Goal: Task Accomplishment & Management: Manage account settings

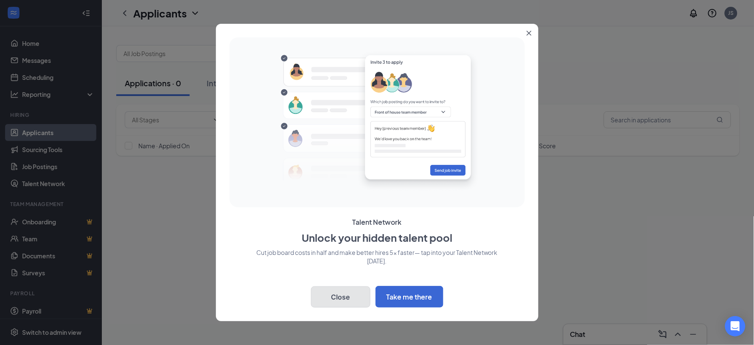
click at [337, 300] on button "Close" at bounding box center [340, 296] width 59 height 21
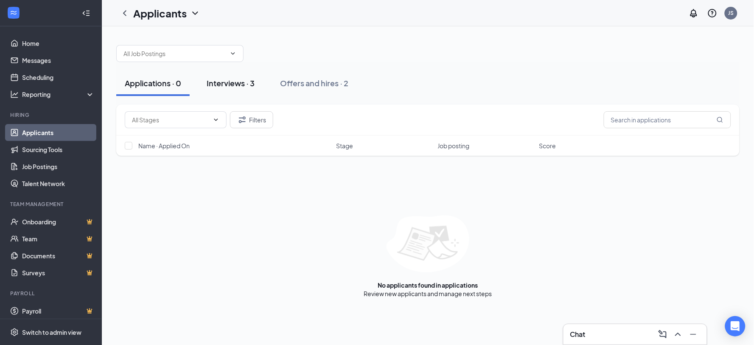
click at [229, 78] on div "Interviews · 3" at bounding box center [231, 83] width 48 height 11
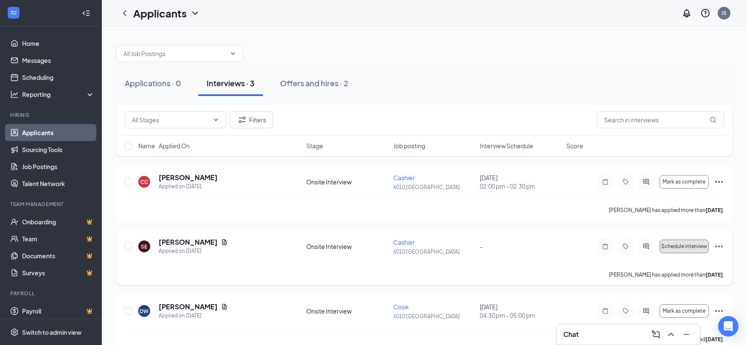
click at [675, 244] on span "Schedule interview" at bounding box center [685, 246] width 46 height 6
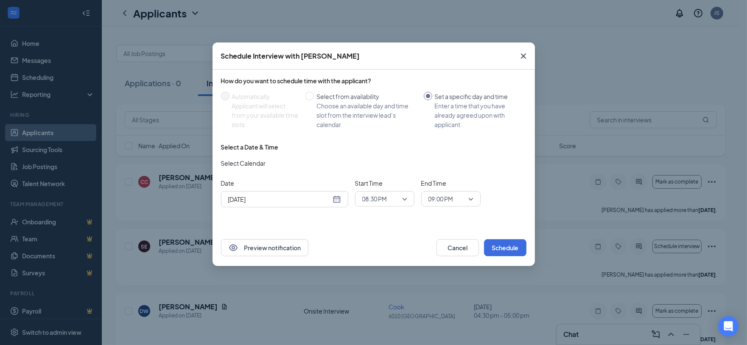
click at [336, 196] on div "[DATE]" at bounding box center [284, 198] width 113 height 9
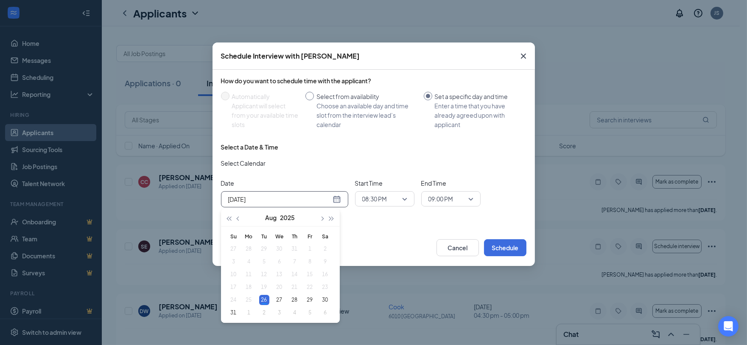
click at [357, 104] on div "Choose an available day and time slot from the interview lead’s calendar" at bounding box center [367, 115] width 101 height 28
click at [314, 100] on input "Select from availability Choose an available day and time slot from the intervi…" at bounding box center [310, 96] width 8 height 8
radio input "true"
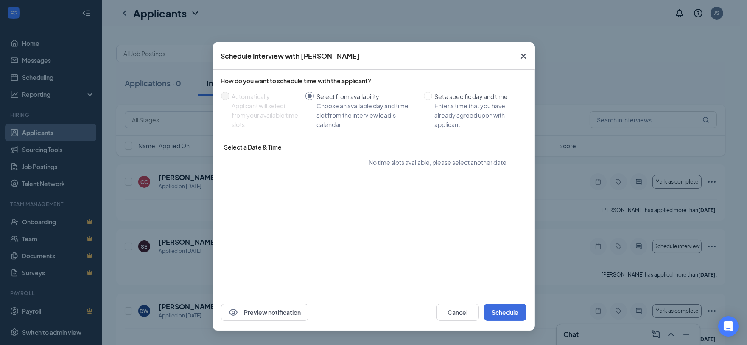
radio input "false"
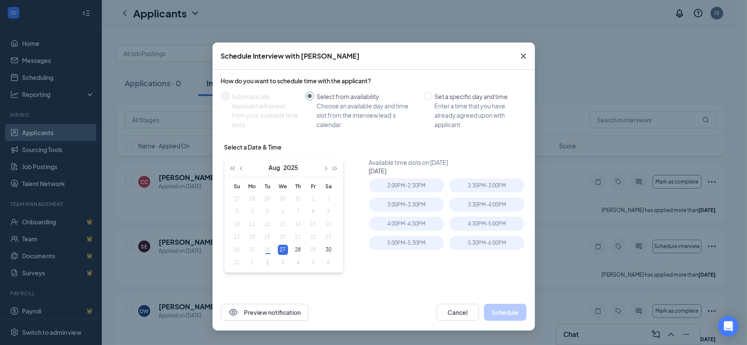
type input "[DATE]"
click at [412, 191] on div "2:00PM - 2:30PM" at bounding box center [406, 185] width 75 height 14
click at [460, 183] on div "2:30PM - 3:00PM" at bounding box center [486, 185] width 75 height 14
click at [423, 199] on div "3:00PM - 3:30PM" at bounding box center [406, 204] width 75 height 14
click at [418, 223] on div "4:00PM - 4:30PM" at bounding box center [406, 223] width 75 height 14
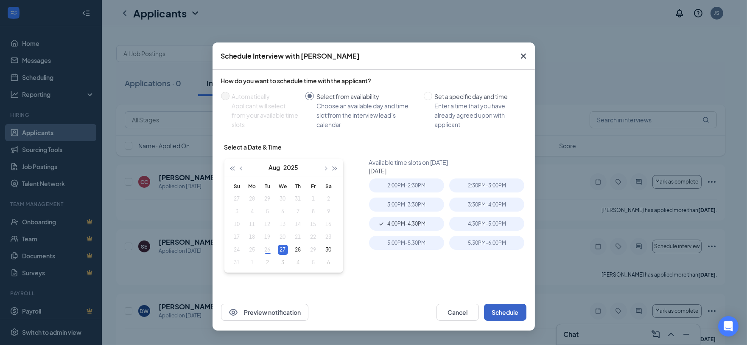
click at [503, 317] on button "Schedule" at bounding box center [505, 311] width 42 height 17
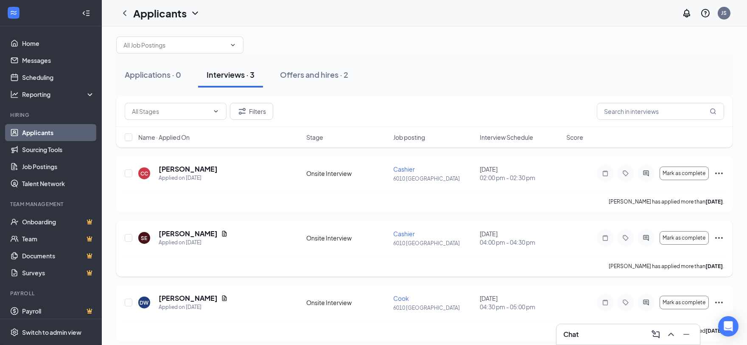
scroll to position [14, 0]
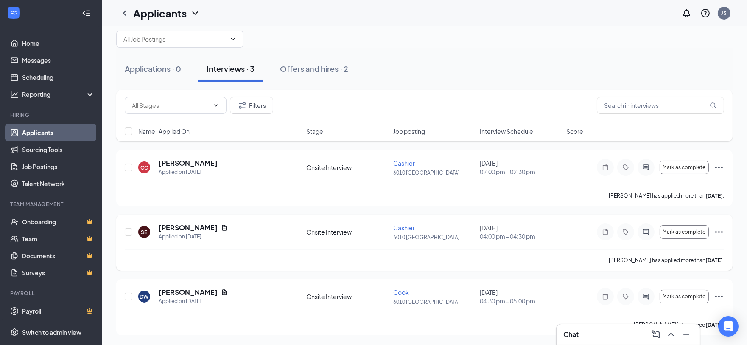
click at [720, 235] on icon "Ellipses" at bounding box center [719, 232] width 10 height 10
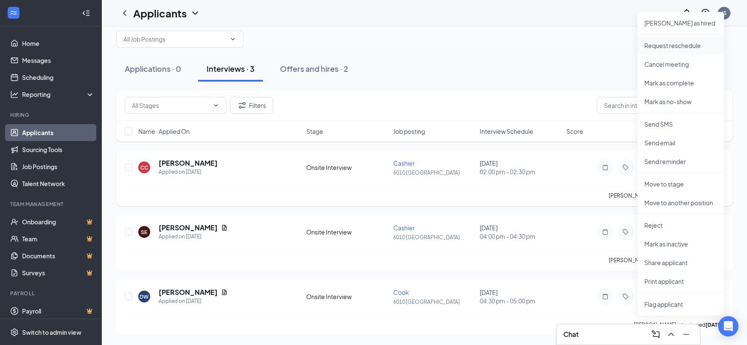
click at [664, 51] on li "Request reschedule" at bounding box center [681, 45] width 87 height 19
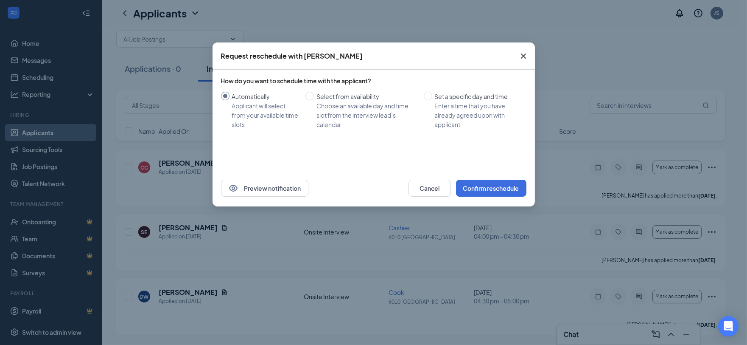
click at [519, 60] on icon "Cross" at bounding box center [524, 56] width 10 height 10
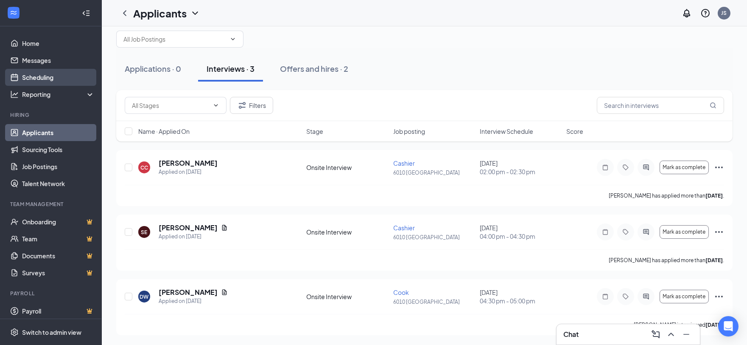
click at [43, 70] on link "Scheduling" at bounding box center [58, 77] width 73 height 17
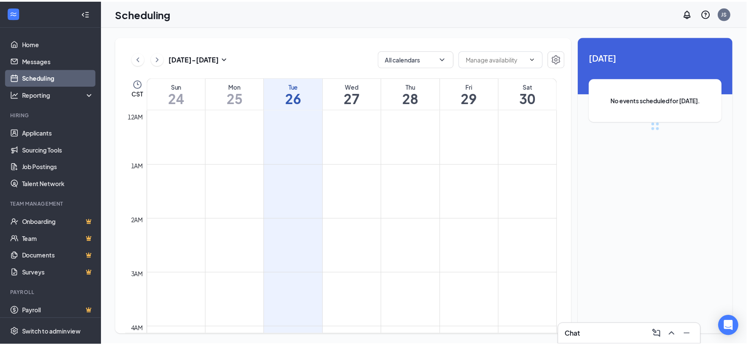
scroll to position [417, 0]
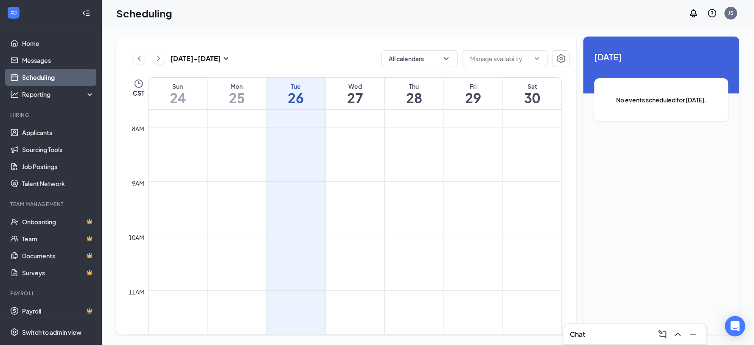
click at [281, 281] on td at bounding box center [355, 283] width 414 height 14
click at [538, 64] on span at bounding box center [505, 58] width 85 height 17
click at [557, 58] on icon "Settings" at bounding box center [561, 58] width 10 height 10
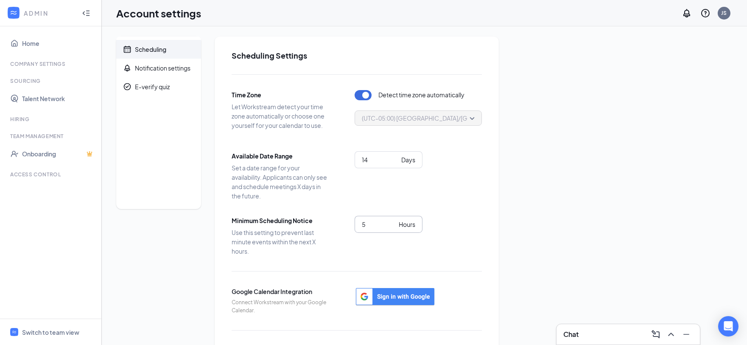
type input "5"
click at [392, 222] on input "5" at bounding box center [379, 223] width 34 height 9
click at [447, 269] on div "Time Zone Let Workstream detect your time zone automatically or choose one your…" at bounding box center [357, 228] width 250 height 308
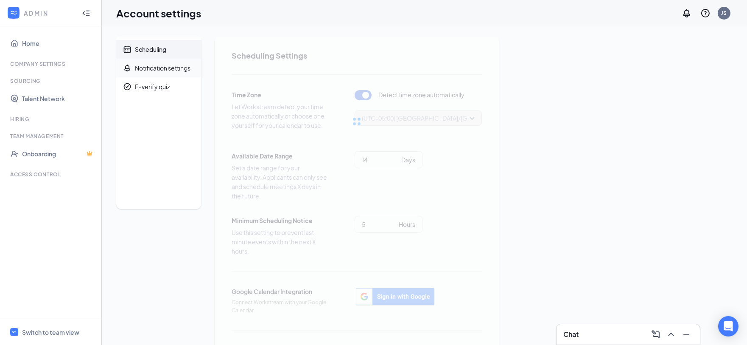
click at [183, 69] on div "Notification settings" at bounding box center [163, 68] width 56 height 8
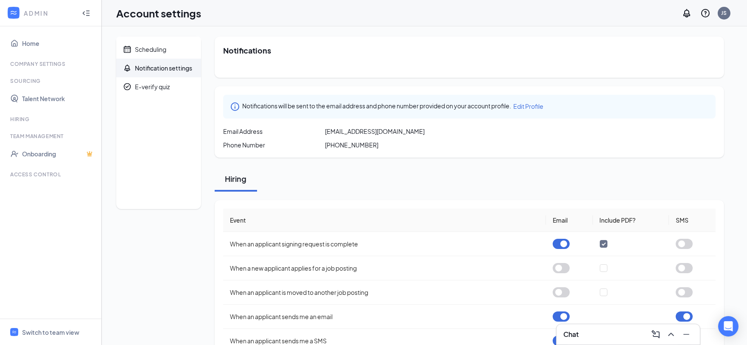
click at [365, 143] on span "[PHONE_NUMBER]" at bounding box center [351, 144] width 53 height 8
drag, startPoint x: 382, startPoint y: 142, endPoint x: 311, endPoint y: 142, distance: 71.3
click at [311, 142] on div "Phone Number [PHONE_NUMBER]" at bounding box center [469, 144] width 493 height 8
click at [320, 177] on div "Hiring" at bounding box center [470, 178] width 510 height 25
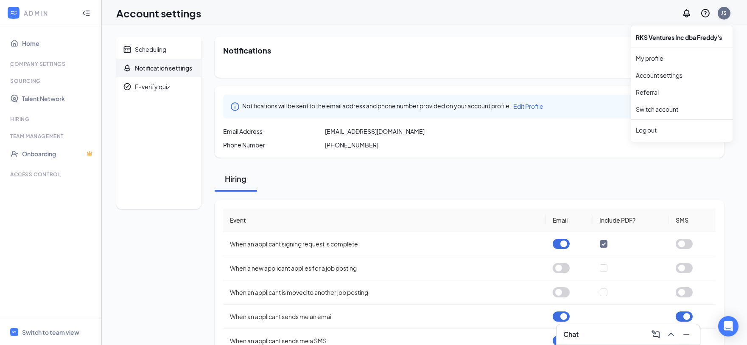
click at [729, 14] on div "JS" at bounding box center [724, 13] width 13 height 13
click at [678, 62] on link "My profile" at bounding box center [682, 58] width 92 height 8
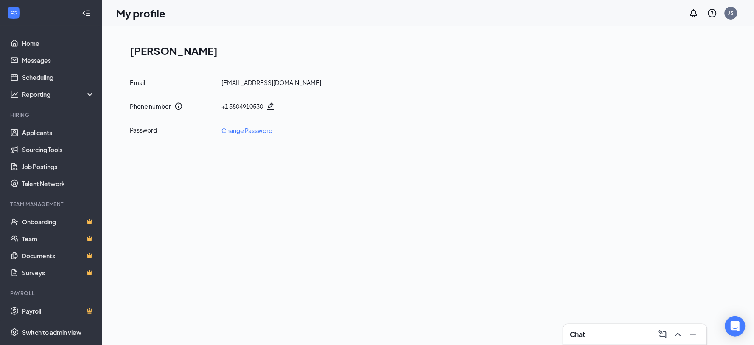
click at [275, 107] on icon "Pencil" at bounding box center [271, 106] width 8 height 8
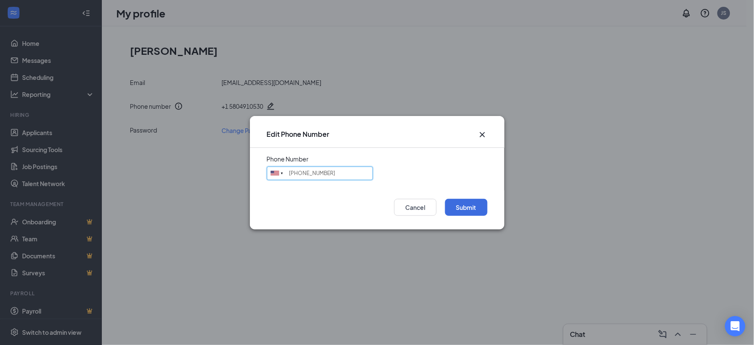
drag, startPoint x: 326, startPoint y: 172, endPoint x: 238, endPoint y: 165, distance: 88.6
click at [238, 165] on div "Edit Phone Number Phone Number [GEOGRAPHIC_DATA] + 1 [GEOGRAPHIC_DATA] + 65 [GE…" at bounding box center [377, 172] width 754 height 345
drag, startPoint x: 334, startPoint y: 175, endPoint x: 222, endPoint y: 164, distance: 112.6
click at [222, 164] on div "Edit Phone Number Phone Number [GEOGRAPHIC_DATA] + 1 [GEOGRAPHIC_DATA] + 65 [GE…" at bounding box center [377, 172] width 754 height 345
type input "8136939615"
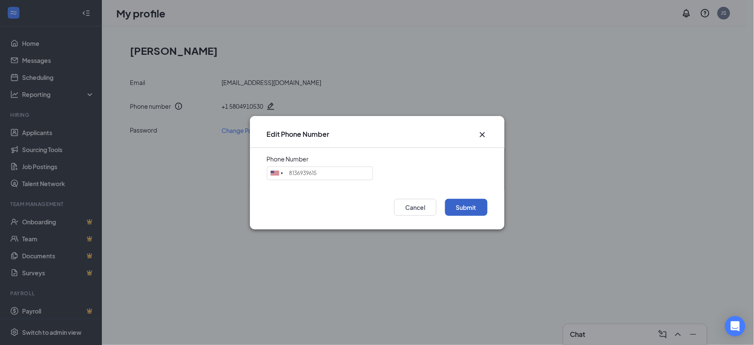
click at [461, 209] on button "Submit" at bounding box center [466, 207] width 42 height 17
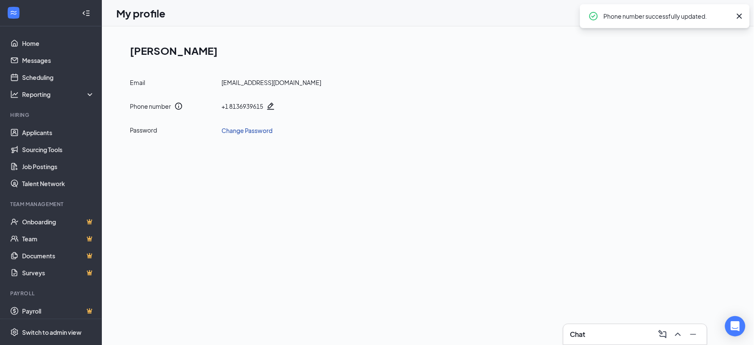
click at [241, 129] on link "Change Password" at bounding box center [247, 130] width 51 height 9
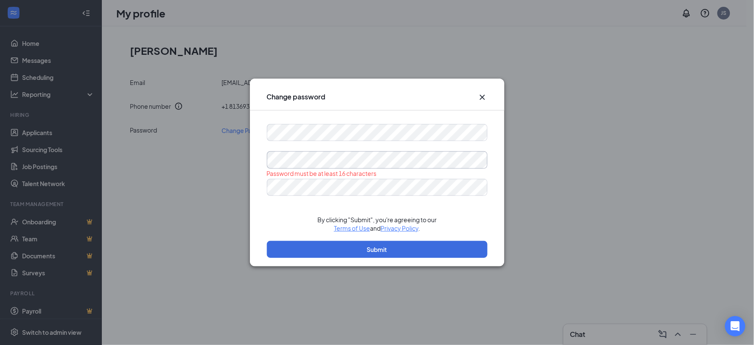
click at [223, 147] on div "Change password Password must be at least 16 characters By clicking "Submit", y…" at bounding box center [377, 172] width 754 height 345
click at [230, 149] on div "Change password Password must be at least 16 characters Please input the passwo…" at bounding box center [377, 172] width 754 height 345
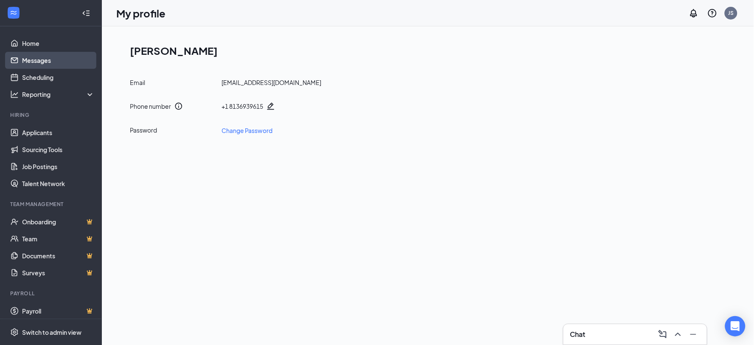
click at [45, 54] on link "Messages" at bounding box center [58, 60] width 73 height 17
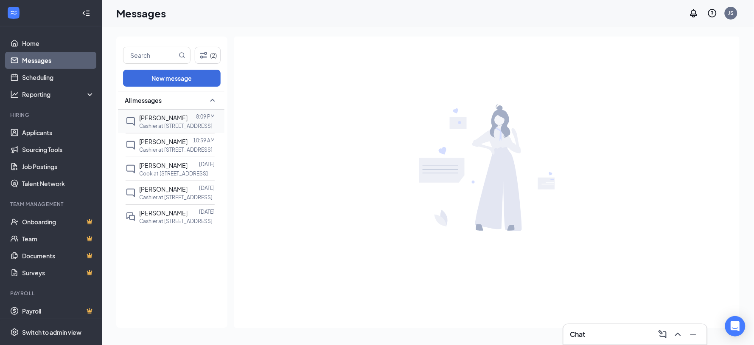
click at [194, 118] on div at bounding box center [192, 117] width 8 height 9
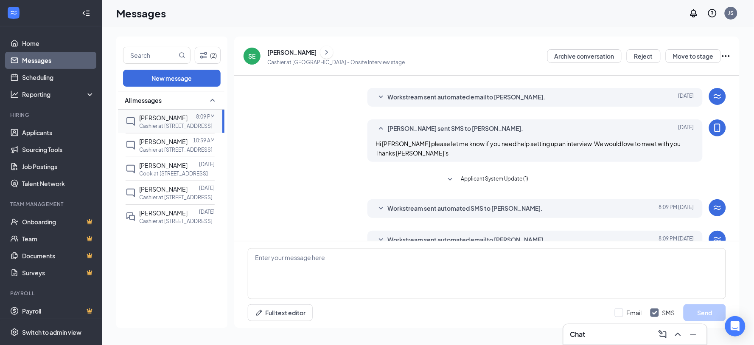
scroll to position [154, 0]
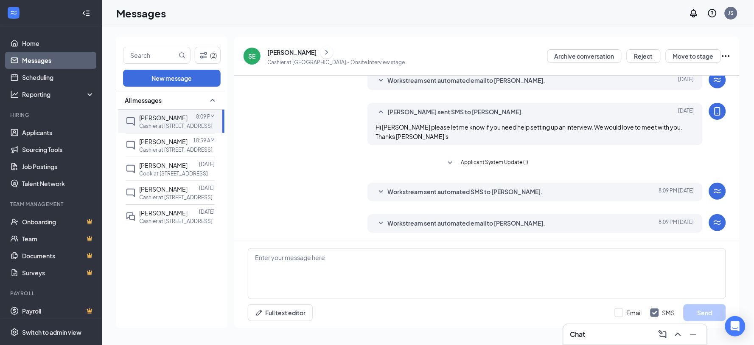
click at [443, 226] on span "Workstream sent automated email to [PERSON_NAME]." at bounding box center [467, 223] width 158 height 10
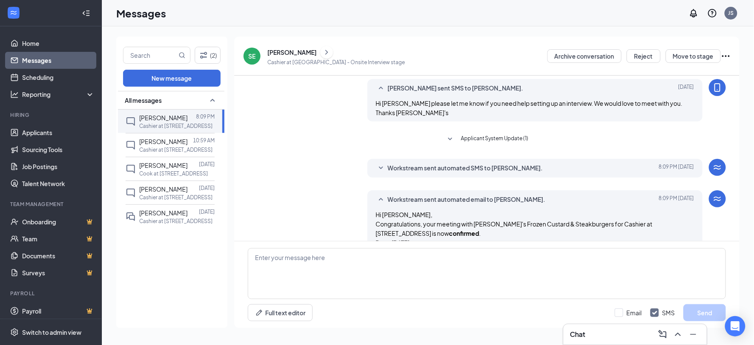
scroll to position [177, 0]
click at [425, 163] on div "Workstream sent automated SMS to [PERSON_NAME]. [DATE] 8:09 PM Hi [PERSON_NAME]…" at bounding box center [535, 169] width 335 height 19
drag, startPoint x: 401, startPoint y: 176, endPoint x: 392, endPoint y: 168, distance: 11.8
click at [399, 174] on div "Workstream sent automated SMS to [PERSON_NAME]. [DATE] 8:09 PM Hi [PERSON_NAME]…" at bounding box center [535, 169] width 335 height 19
click at [392, 168] on span "Workstream sent automated SMS to [PERSON_NAME]." at bounding box center [465, 169] width 155 height 10
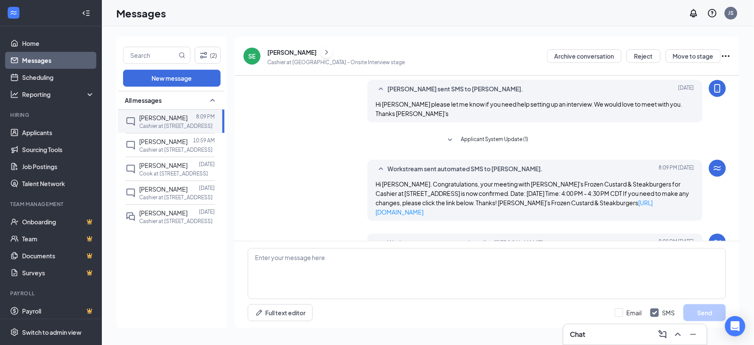
click at [370, 184] on div "Workstream sent automated SMS to [PERSON_NAME]. [DATE] 8:09 PM Hi [PERSON_NAME]…" at bounding box center [535, 190] width 335 height 61
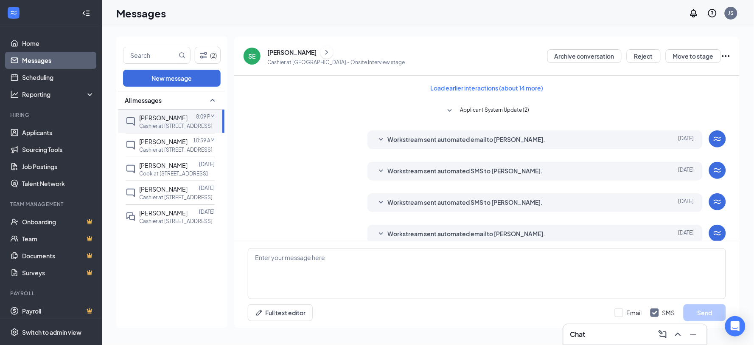
scroll to position [0, 0]
click at [540, 145] on div "Workstream sent automated email to [PERSON_NAME]." at bounding box center [522, 141] width 268 height 10
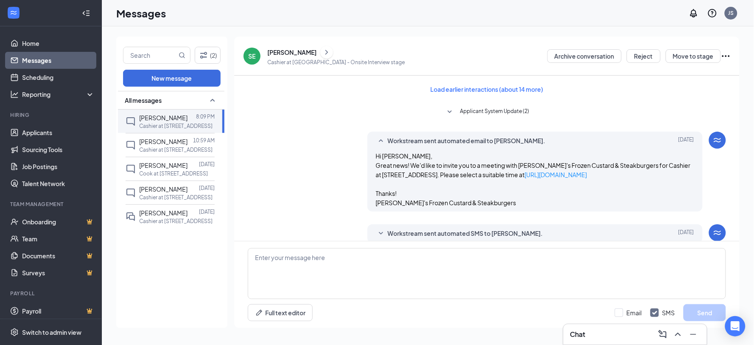
click at [486, 223] on div "Load earlier interactions (about 14 more) Applicant System Update (2) Workstrea…" at bounding box center [487, 346] width 478 height 541
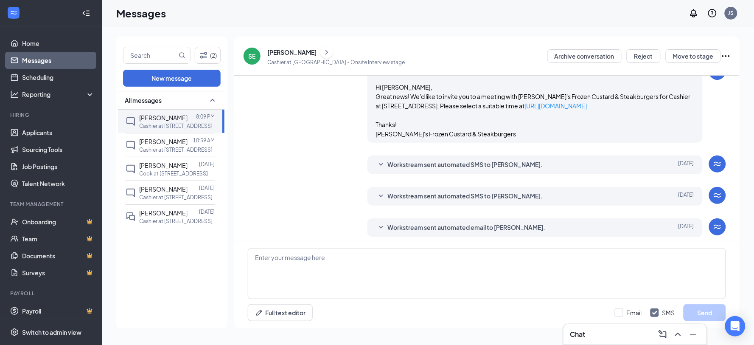
scroll to position [94, 0]
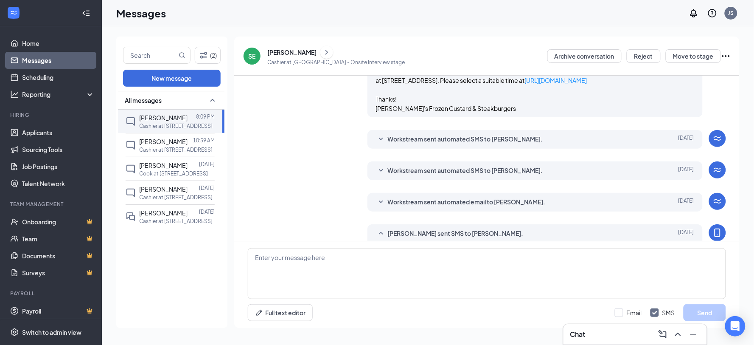
click at [482, 141] on span "Workstream sent automated SMS to [PERSON_NAME]." at bounding box center [465, 139] width 155 height 10
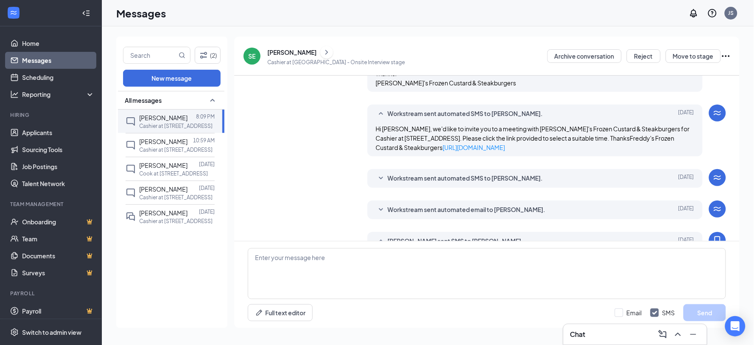
scroll to position [141, 0]
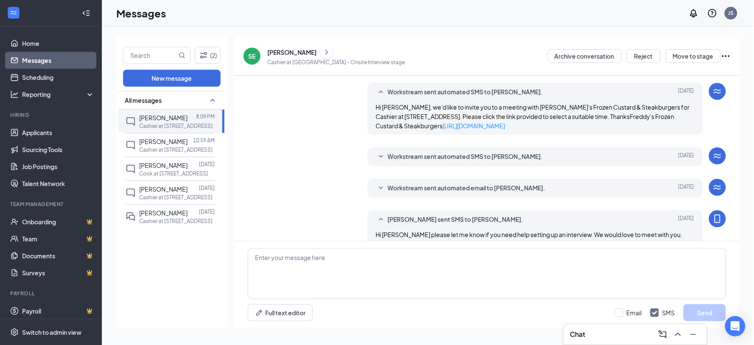
click at [483, 149] on div "Workstream sent automated SMS to [PERSON_NAME]. [DATE] Hi [PERSON_NAME], this i…" at bounding box center [535, 156] width 335 height 19
click at [480, 153] on span "Workstream sent automated SMS to [PERSON_NAME]." at bounding box center [465, 157] width 155 height 10
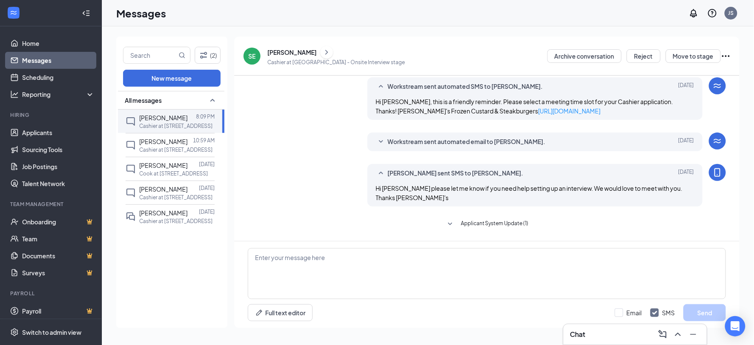
scroll to position [236, 0]
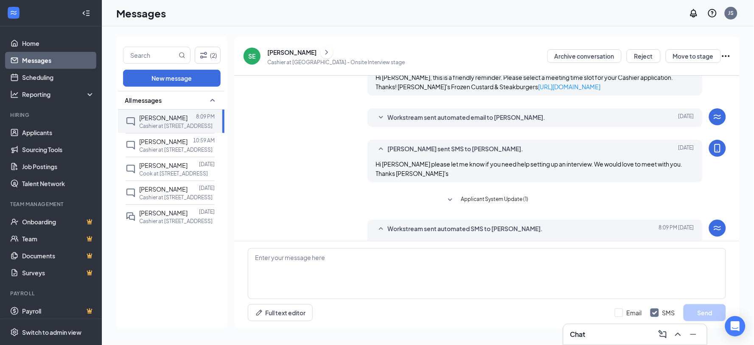
click at [480, 116] on span "Workstream sent automated email to [PERSON_NAME]." at bounding box center [467, 117] width 158 height 10
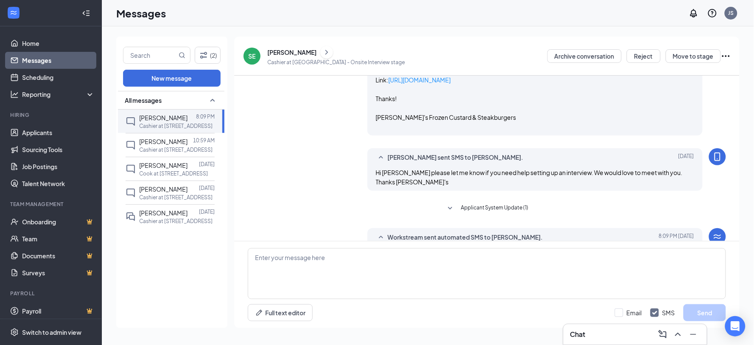
scroll to position [330, 0]
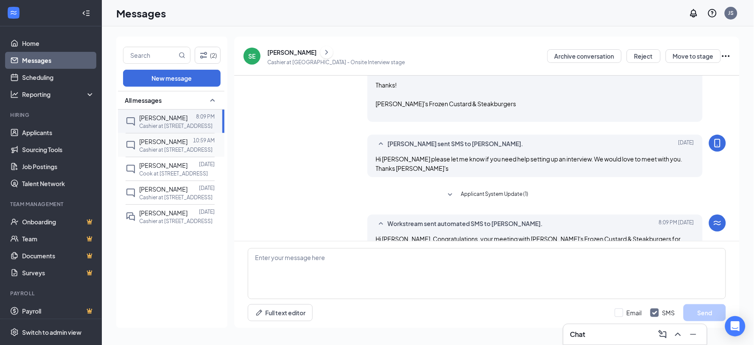
click at [175, 153] on p "Cashier at [STREET_ADDRESS]" at bounding box center [175, 149] width 73 height 7
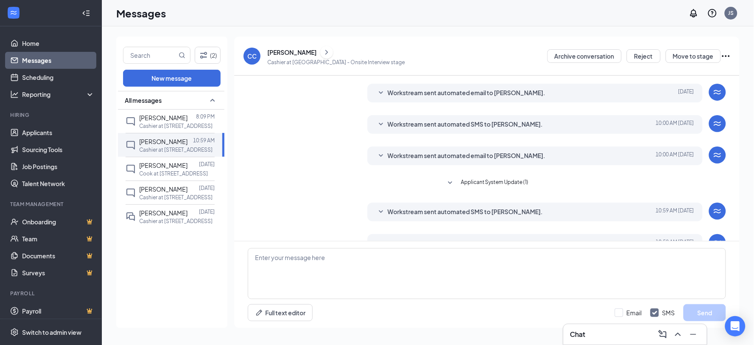
scroll to position [163, 0]
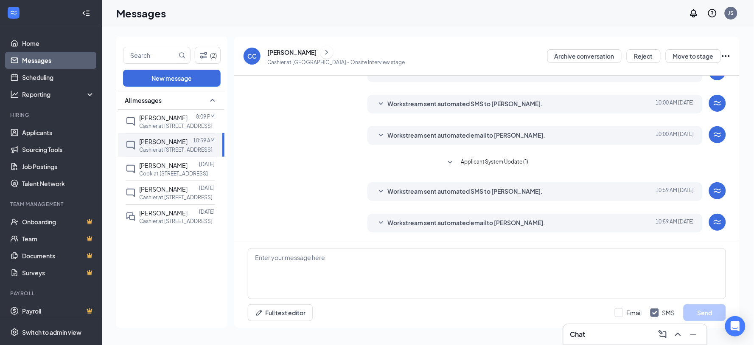
click at [468, 192] on span "Workstream sent automated SMS to [PERSON_NAME]." at bounding box center [465, 191] width 155 height 10
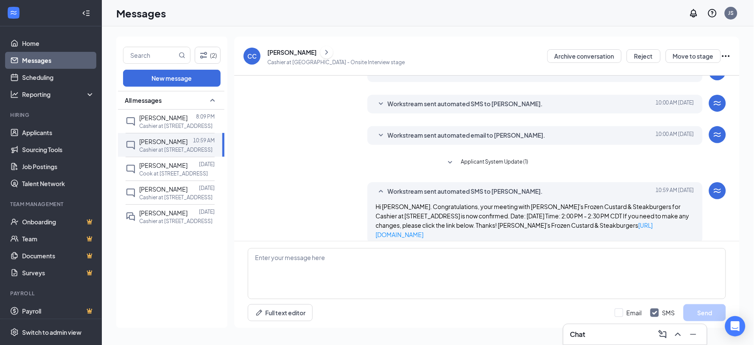
click at [457, 135] on span "Workstream sent automated email to [PERSON_NAME]." at bounding box center [467, 135] width 158 height 10
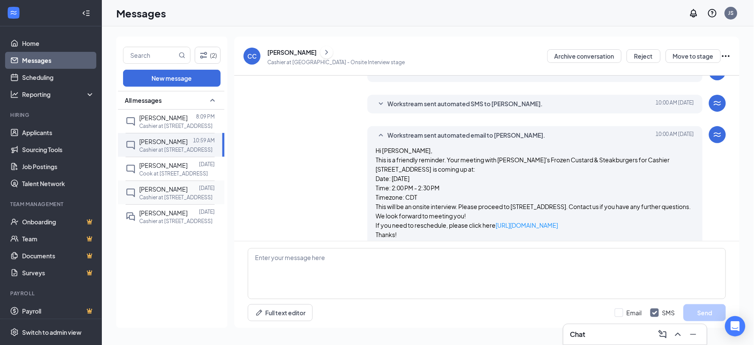
click at [155, 188] on span "[PERSON_NAME]" at bounding box center [163, 189] width 48 height 8
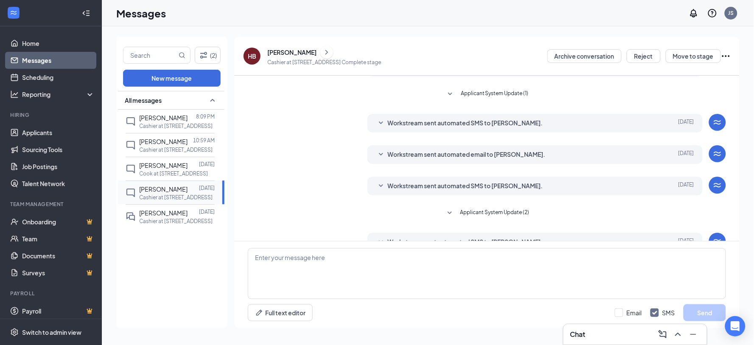
scroll to position [97, 0]
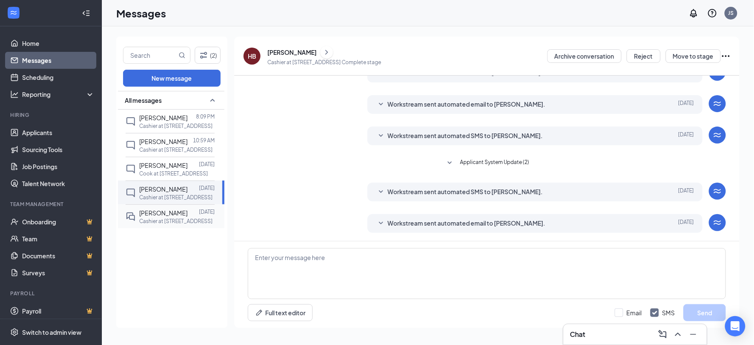
click at [136, 221] on div "[PERSON_NAME] [DATE] Cashier at [GEOGRAPHIC_DATA]" at bounding box center [170, 216] width 89 height 24
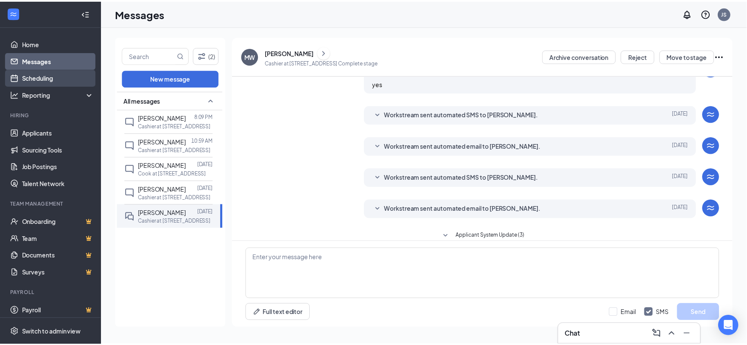
scroll to position [121, 0]
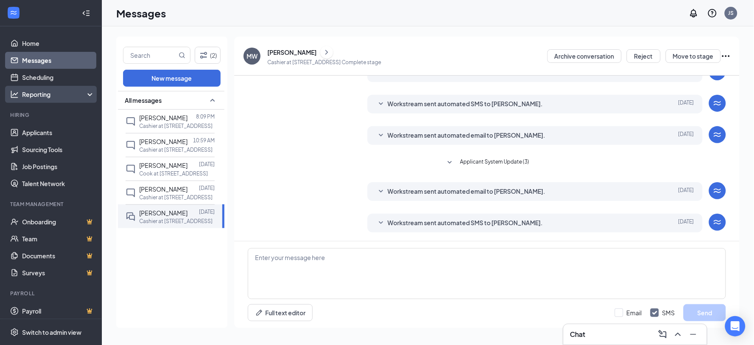
click at [69, 98] on div "Reporting" at bounding box center [58, 94] width 73 height 8
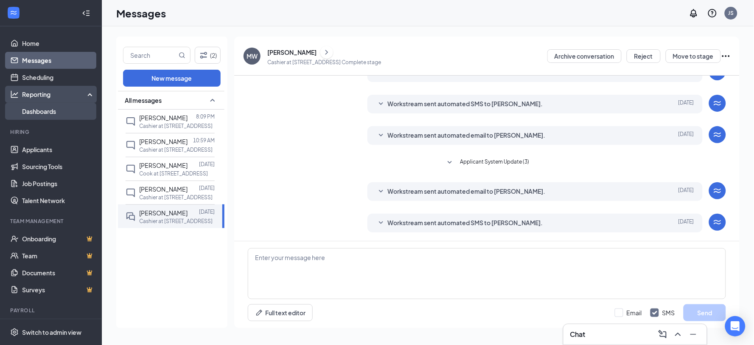
click at [64, 109] on link "Dashboards" at bounding box center [58, 111] width 73 height 17
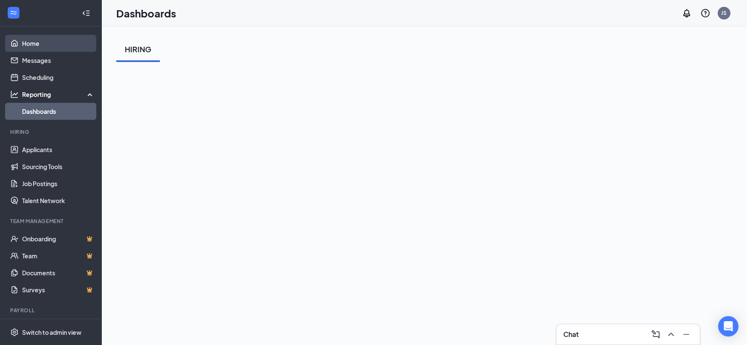
click at [36, 46] on link "Home" at bounding box center [58, 43] width 73 height 17
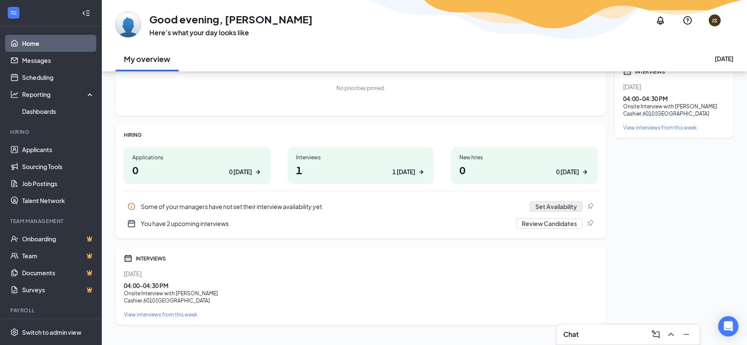
scroll to position [76, 0]
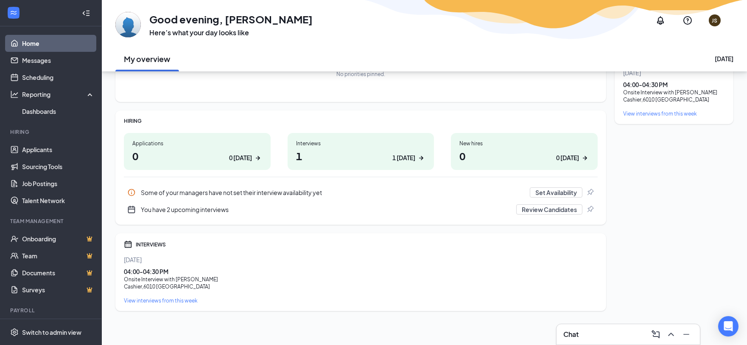
click at [716, 20] on div "JS" at bounding box center [716, 20] width 6 height 7
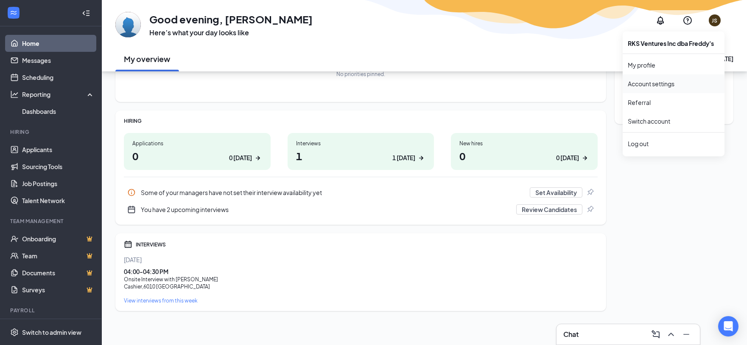
click at [665, 81] on link "Account settings" at bounding box center [674, 83] width 92 height 8
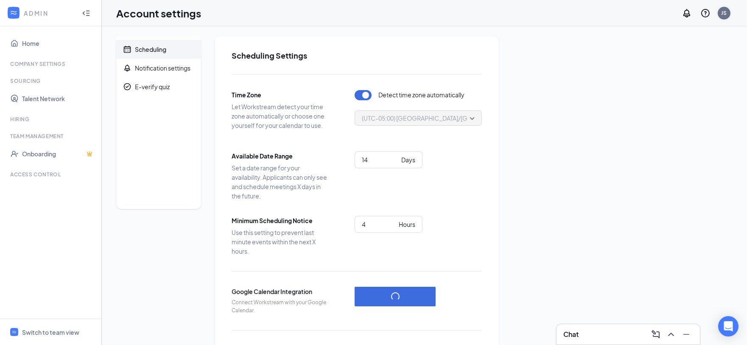
click at [727, 9] on div "JS" at bounding box center [724, 13] width 13 height 13
click at [664, 57] on link "My profile" at bounding box center [682, 58] width 92 height 8
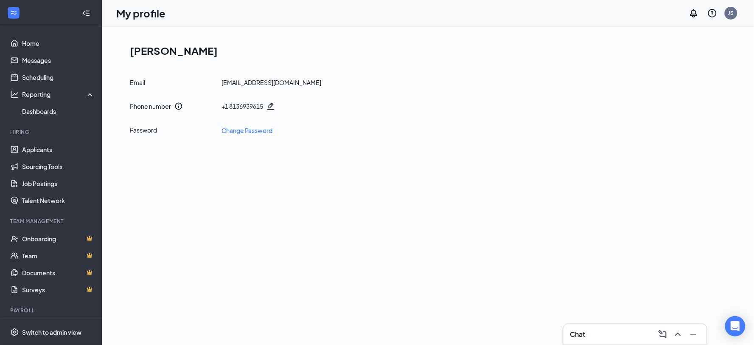
click at [189, 54] on h1 "[PERSON_NAME]" at bounding box center [431, 50] width 603 height 14
drag, startPoint x: 231, startPoint y: 45, endPoint x: 121, endPoint y: 45, distance: 110.3
click at [121, 45] on div "[PERSON_NAME] Email [EMAIL_ADDRESS][DOMAIN_NAME] Phone number + [PHONE_NUMBER] …" at bounding box center [427, 88] width 623 height 105
click at [733, 7] on div "JS" at bounding box center [731, 13] width 13 height 13
click at [678, 79] on link "Account settings" at bounding box center [689, 75] width 92 height 8
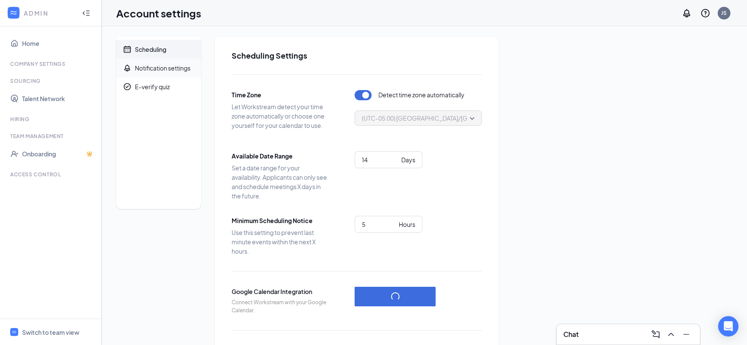
click at [160, 68] on div "Notification settings" at bounding box center [163, 68] width 56 height 8
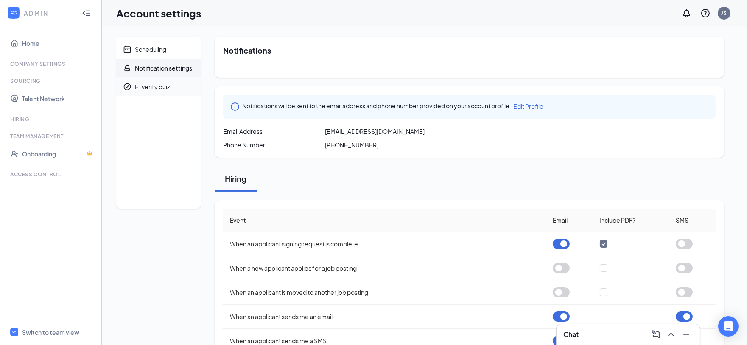
click at [160, 88] on div "E-verify quiz" at bounding box center [152, 86] width 35 height 8
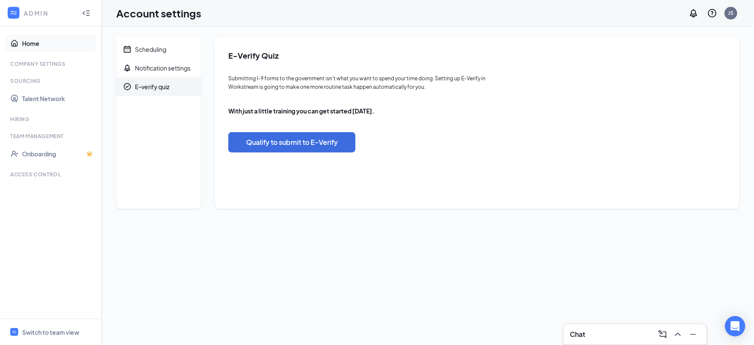
click at [45, 40] on link "Home" at bounding box center [58, 43] width 73 height 17
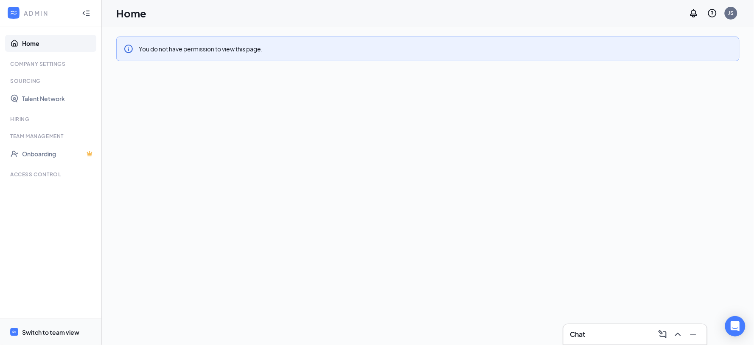
click at [75, 323] on span "Switch to team view" at bounding box center [58, 332] width 73 height 26
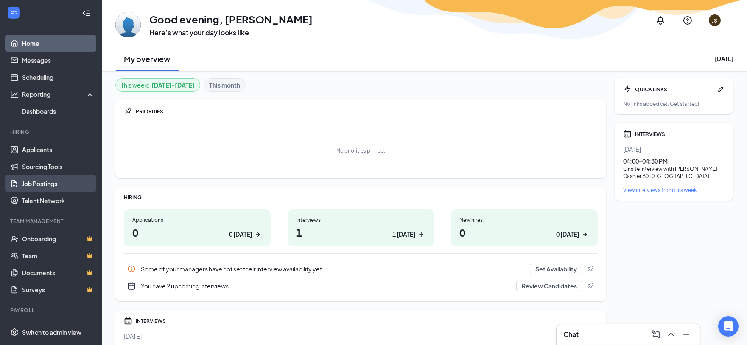
click at [58, 183] on link "Job Postings" at bounding box center [58, 183] width 73 height 17
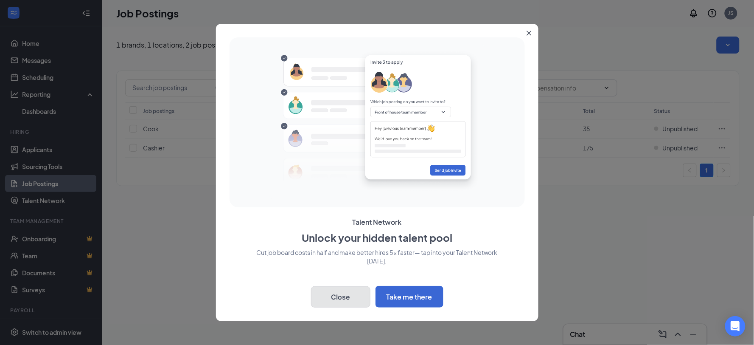
click at [346, 299] on button "Close" at bounding box center [340, 296] width 59 height 21
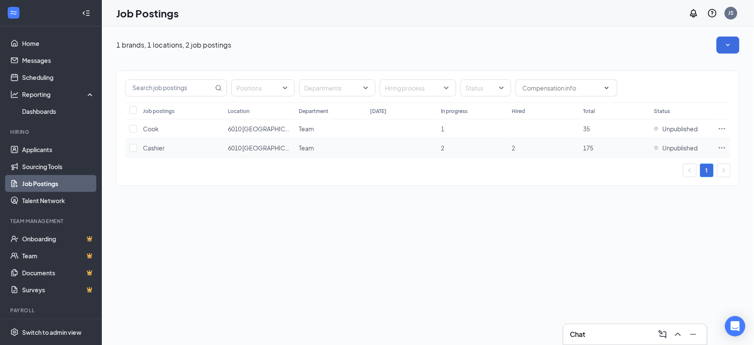
click at [722, 149] on icon "Ellipses" at bounding box center [722, 147] width 8 height 8
click at [570, 274] on div "1 brands, 1 locations, 2 job postings Positions Departments Hiring process Stat…" at bounding box center [428, 185] width 652 height 318
click at [735, 37] on button "button" at bounding box center [728, 44] width 23 height 17
click at [669, 48] on div "1 brands, 1 locations, 2 job postings" at bounding box center [427, 44] width 623 height 17
